Goal: Task Accomplishment & Management: Manage account settings

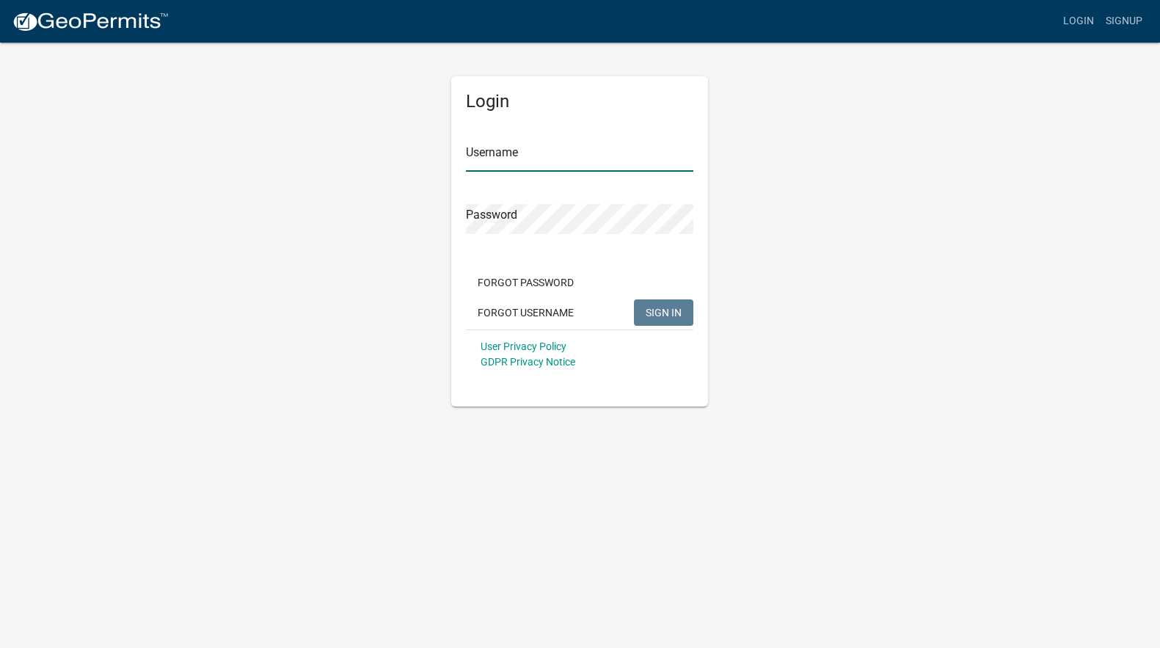
type input "Hatch"
click at [662, 307] on span "SIGN IN" at bounding box center [664, 312] width 36 height 12
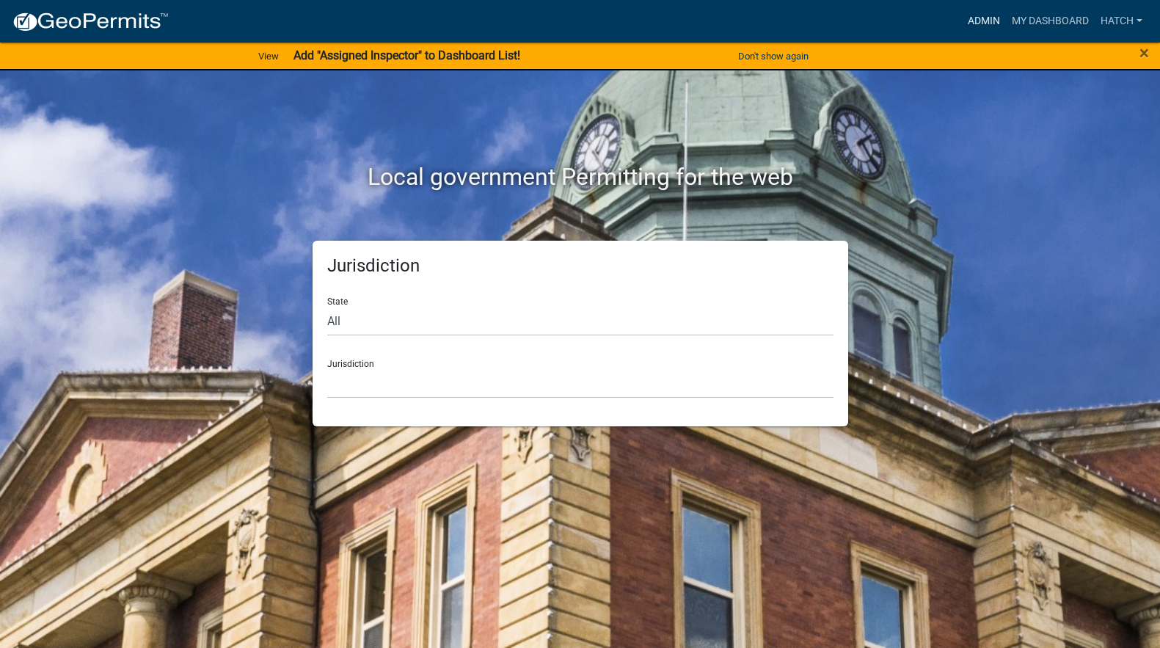
click at [982, 18] on link "Admin" at bounding box center [984, 21] width 44 height 28
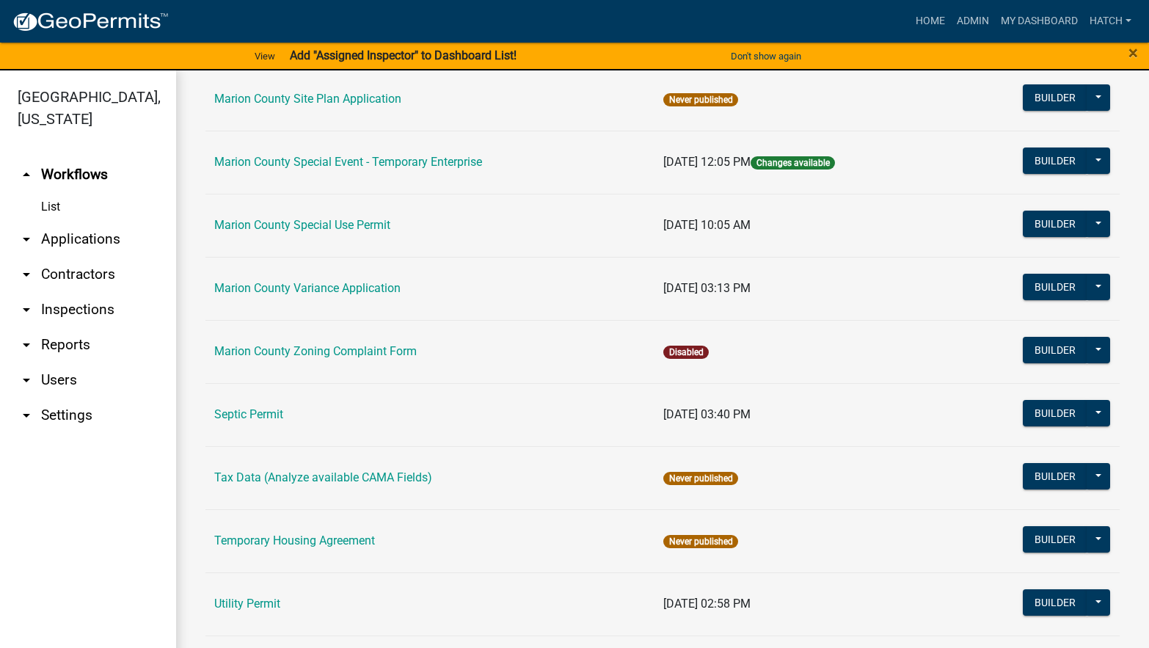
scroll to position [1027, 0]
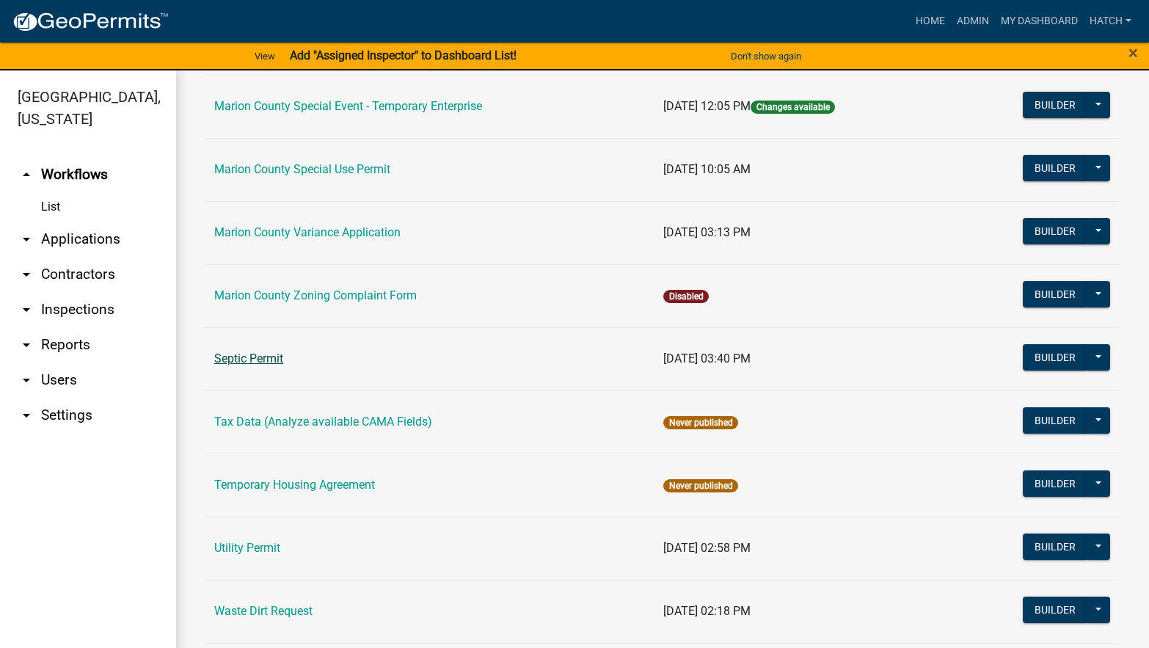
click at [263, 359] on link "Septic Permit" at bounding box center [248, 358] width 69 height 14
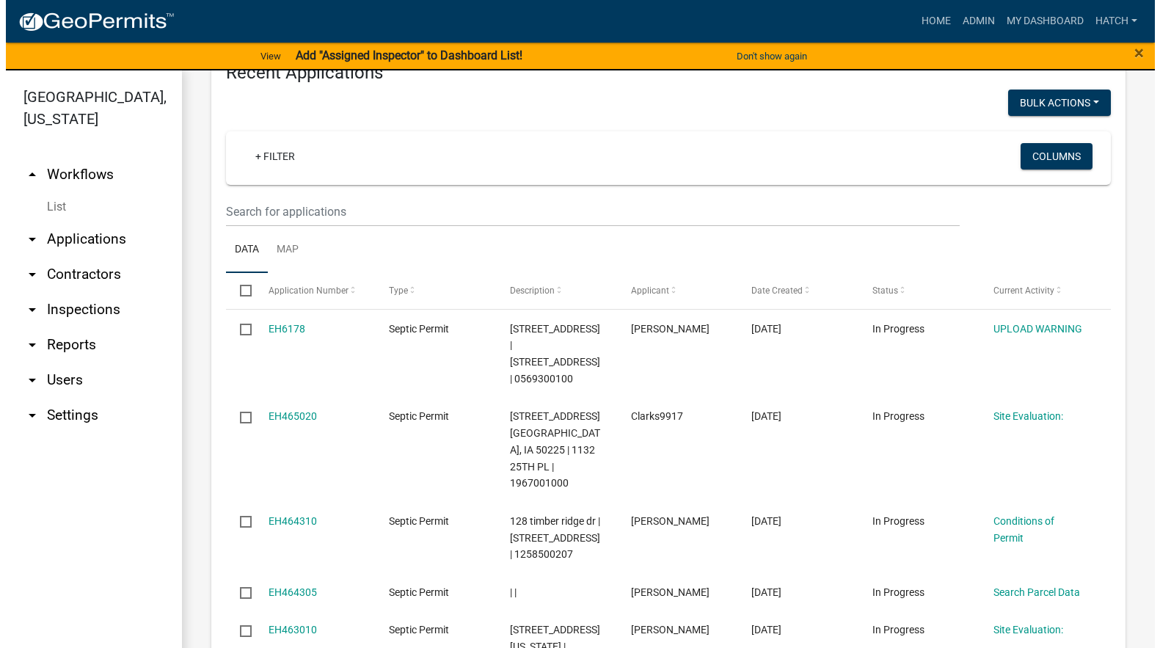
scroll to position [587, 0]
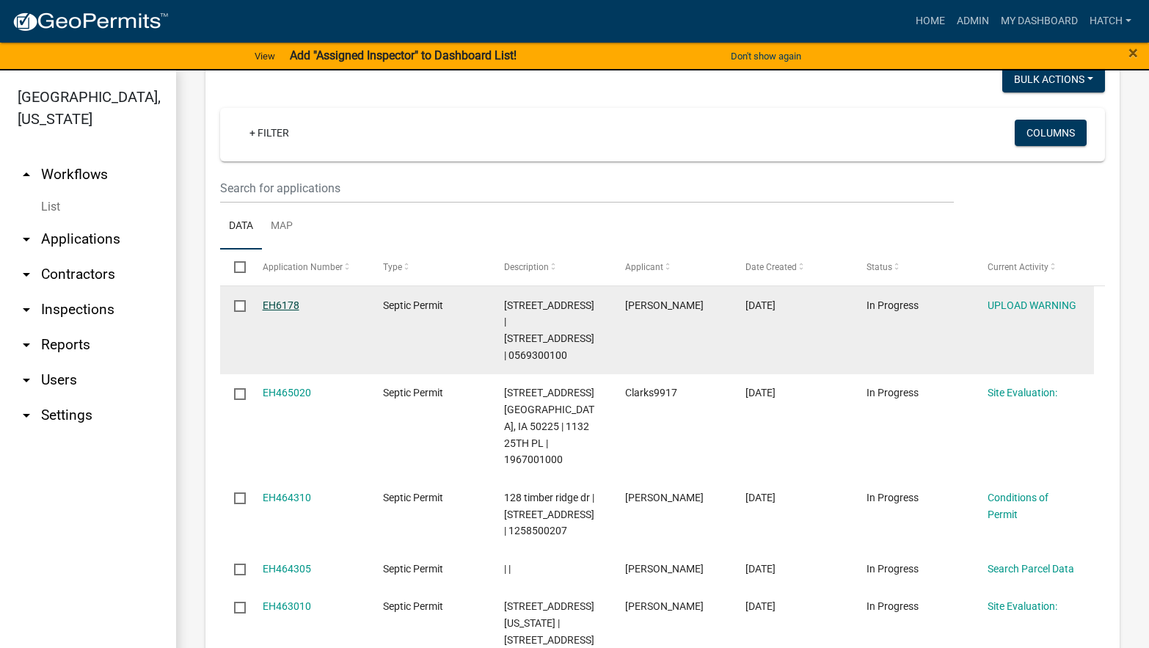
click at [282, 304] on link "EH6178" at bounding box center [281, 305] width 37 height 12
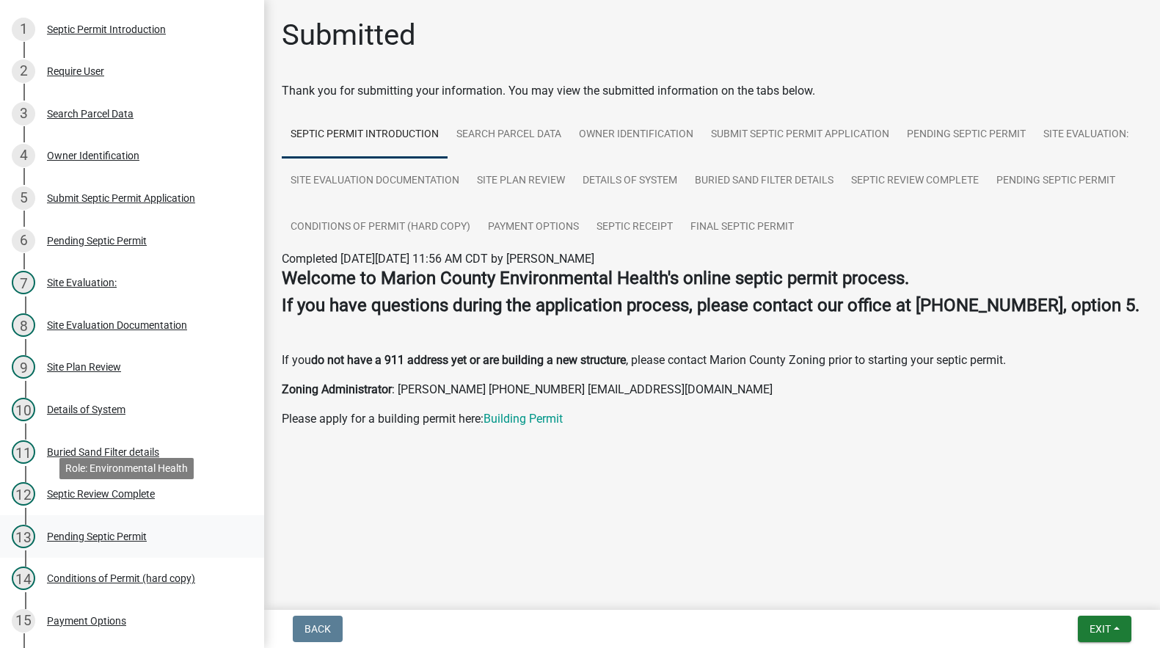
scroll to position [293, 0]
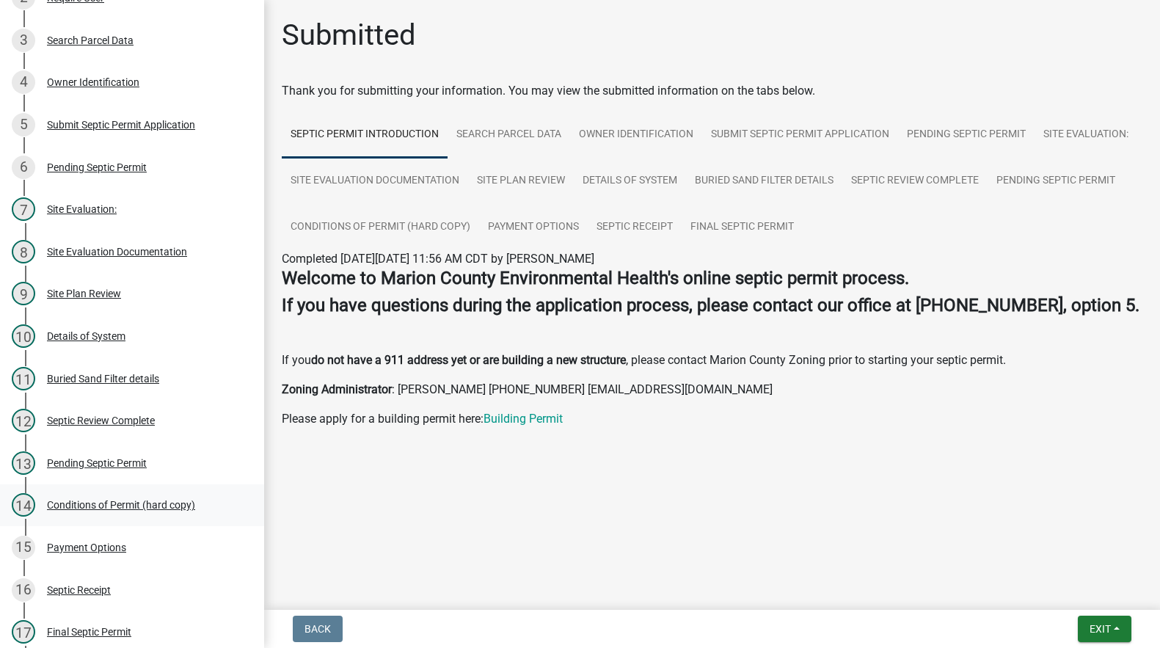
click at [132, 503] on div "Conditions of Permit (hard copy)" at bounding box center [121, 505] width 148 height 10
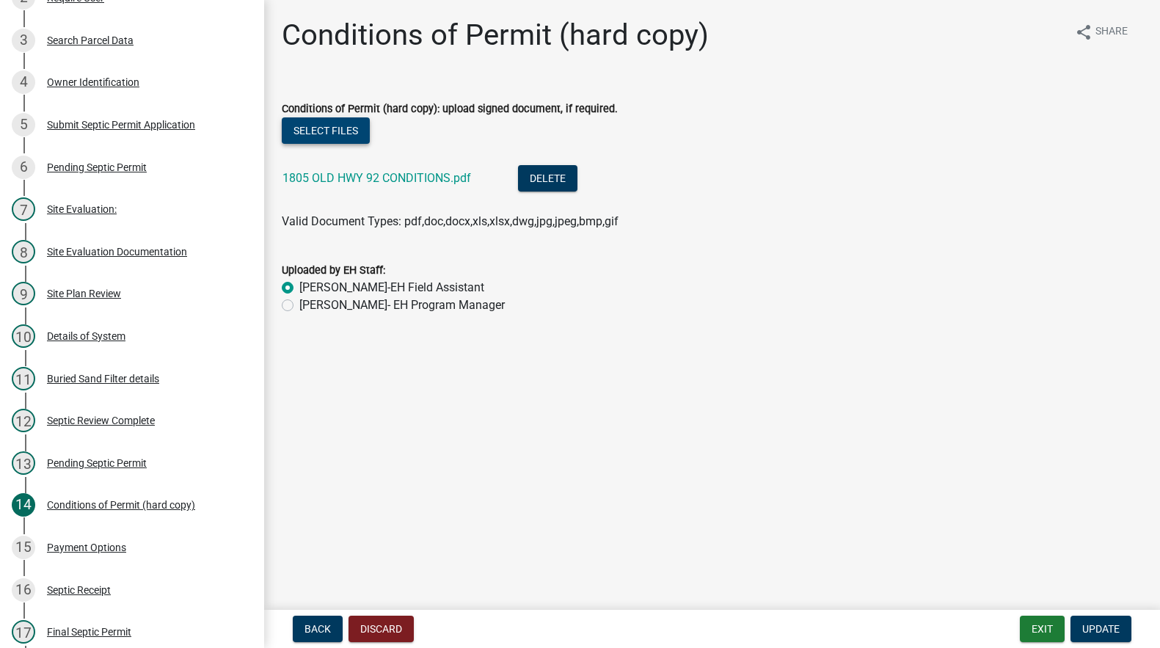
click at [327, 130] on button "Select files" at bounding box center [326, 130] width 88 height 26
click at [388, 175] on link "1805 OLD HWY 92 CONDITIONS.pdf" at bounding box center [376, 178] width 189 height 14
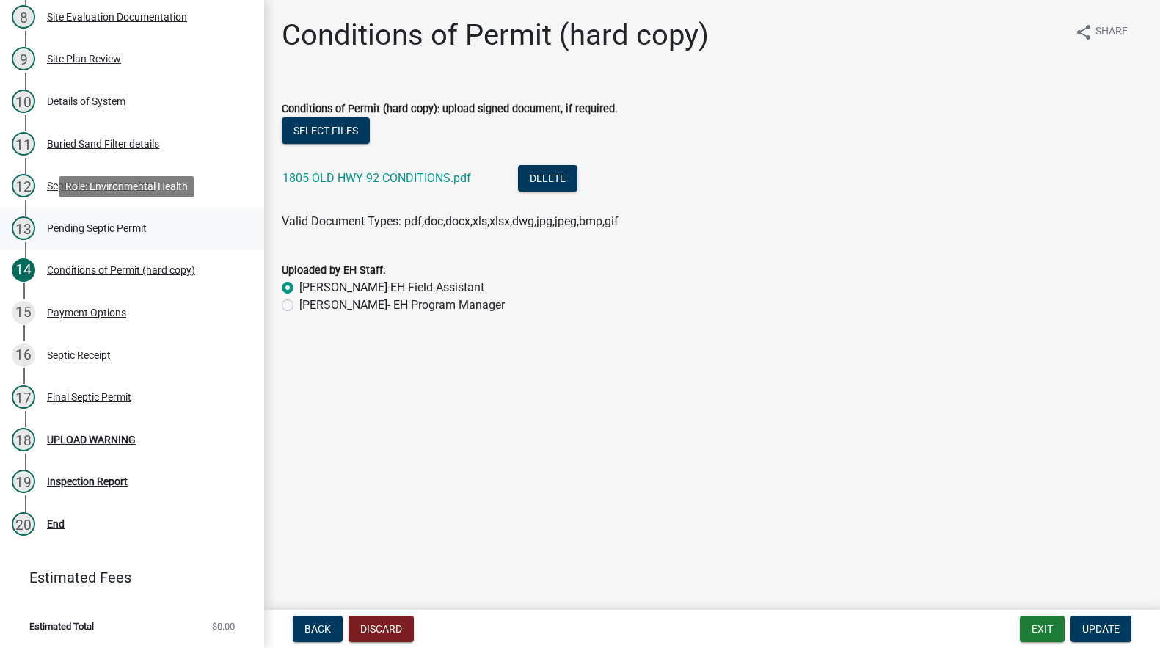
scroll to position [529, 0]
click at [77, 392] on div "Final Septic Permit" at bounding box center [89, 396] width 84 height 10
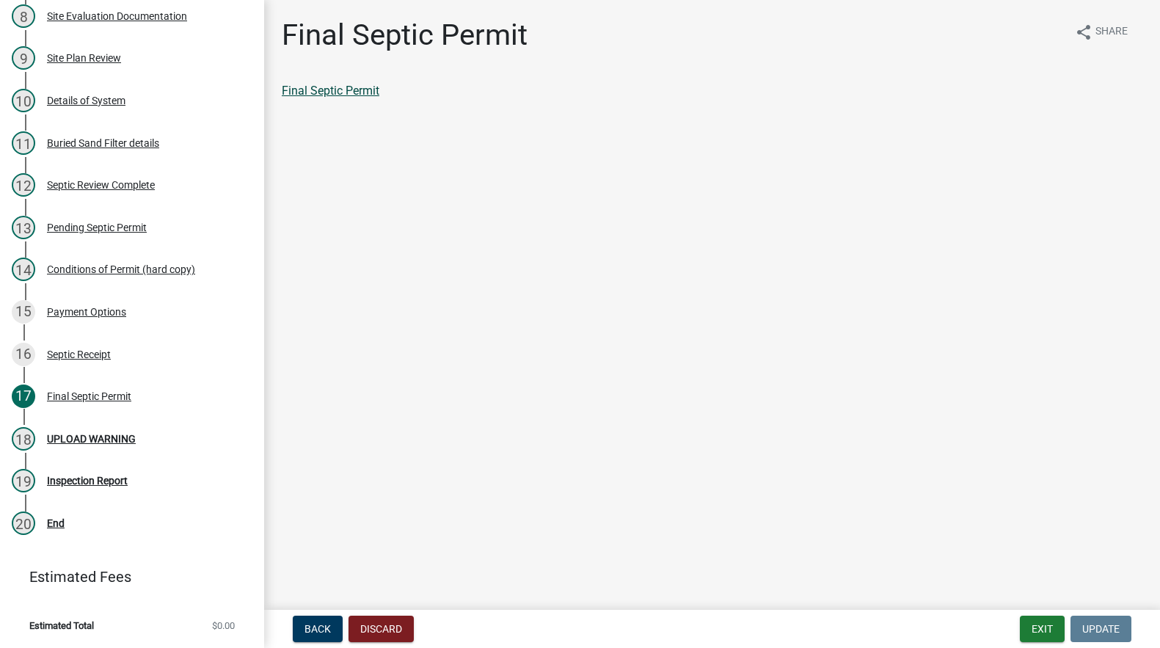
click at [337, 87] on link "Final Septic Permit" at bounding box center [331, 91] width 98 height 14
